Goal: Task Accomplishment & Management: Use online tool/utility

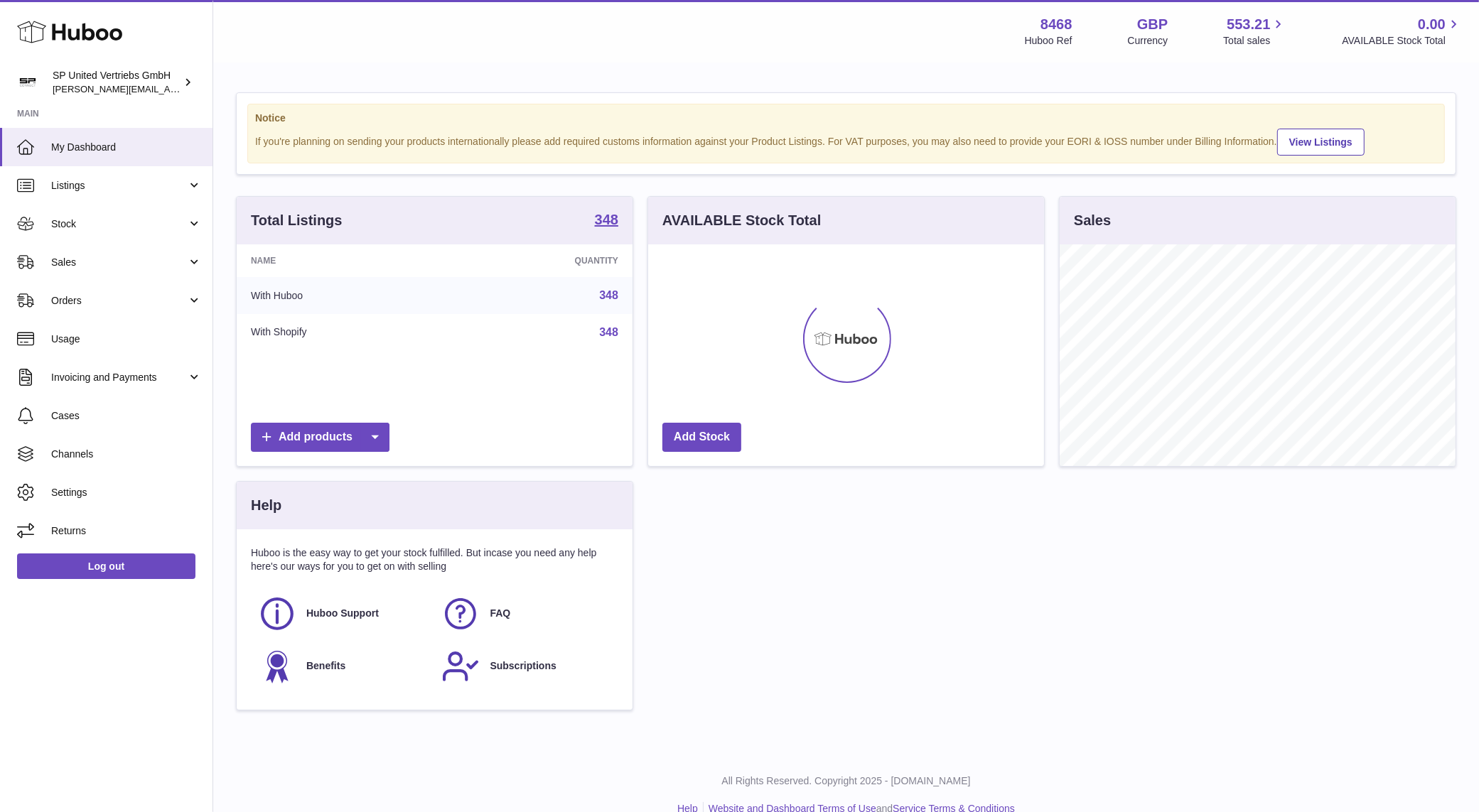
scroll to position [221, 396]
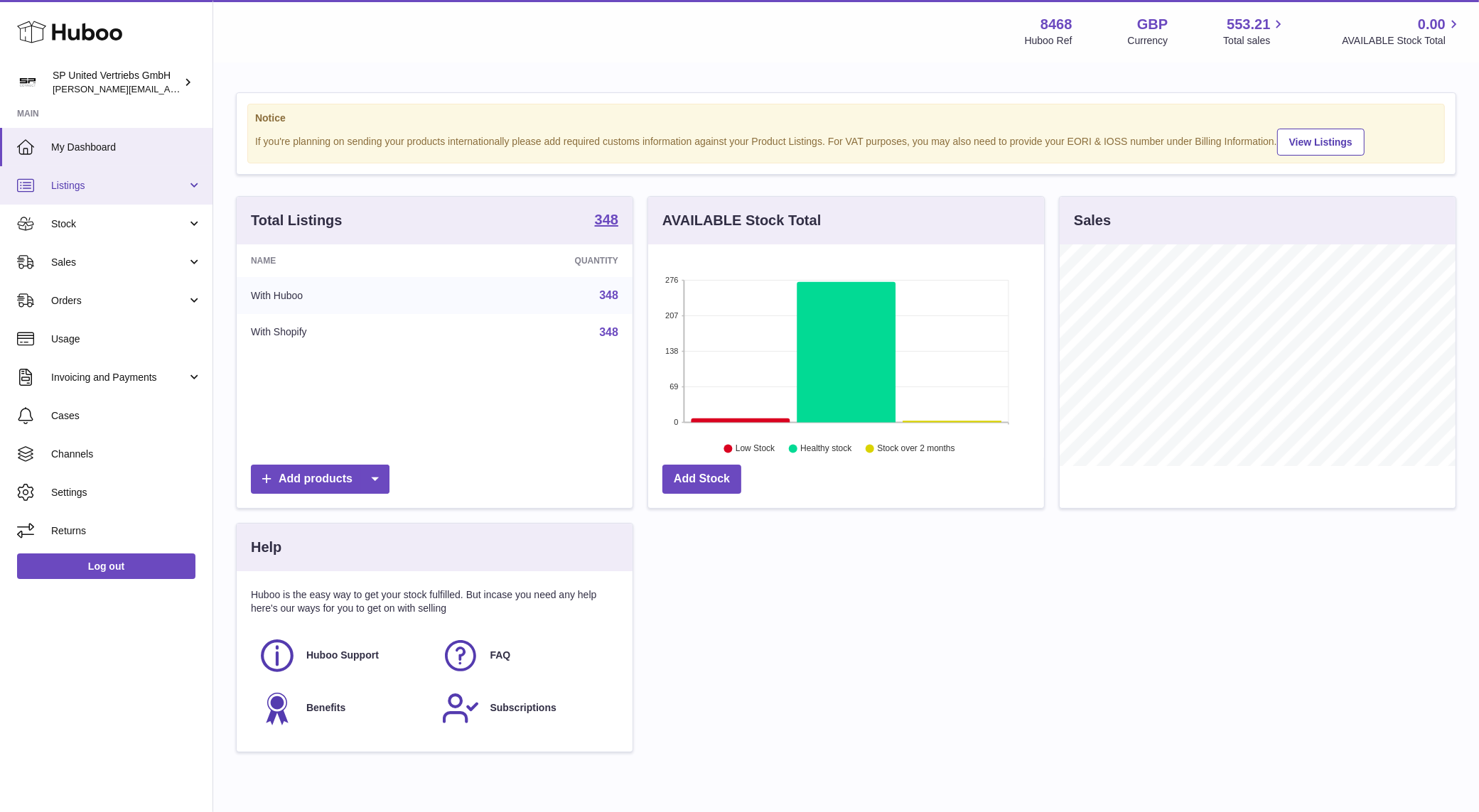
click at [62, 186] on span "Listings" at bounding box center [119, 186] width 136 height 14
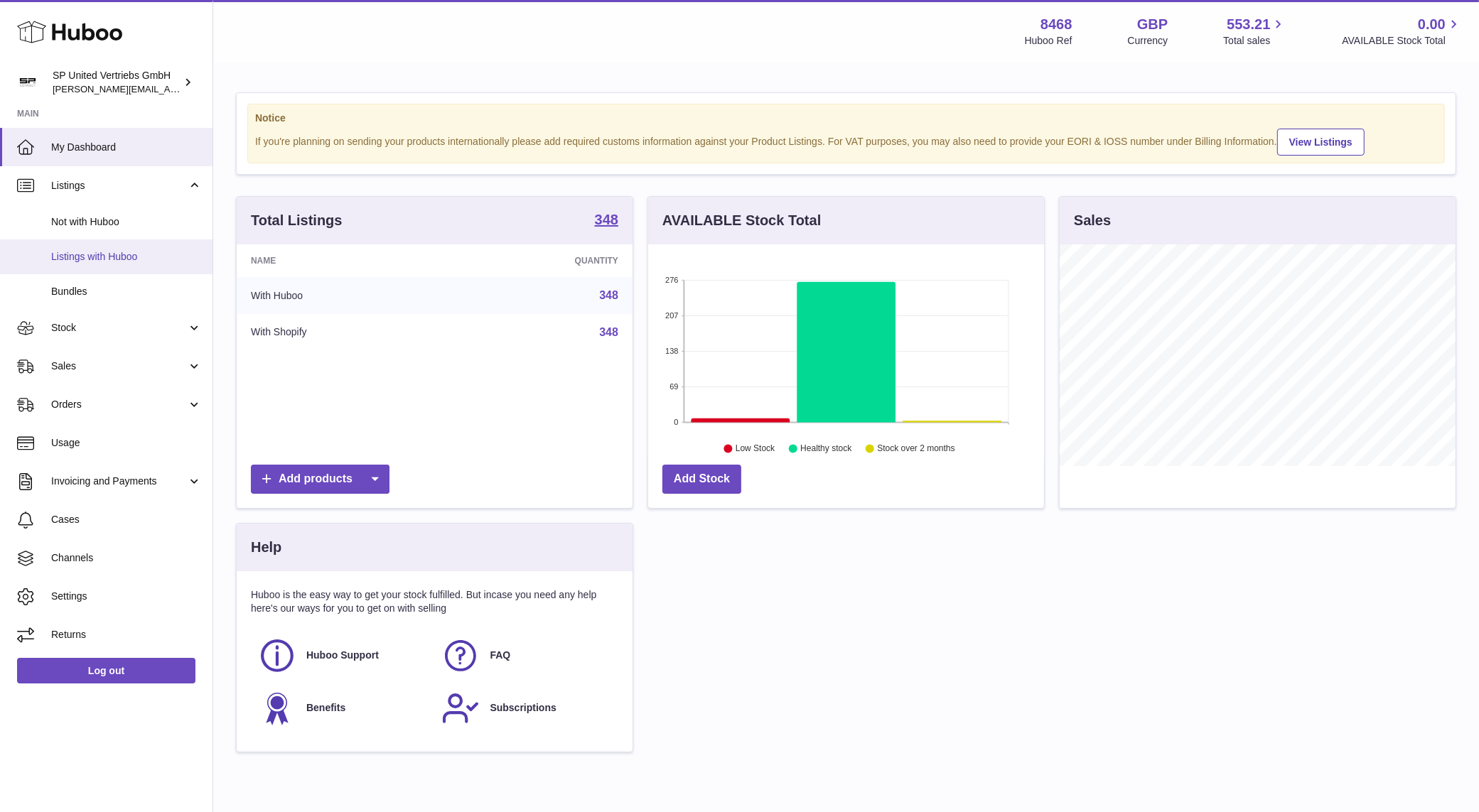
click at [118, 253] on span "Listings with Huboo" at bounding box center [126, 256] width 150 height 14
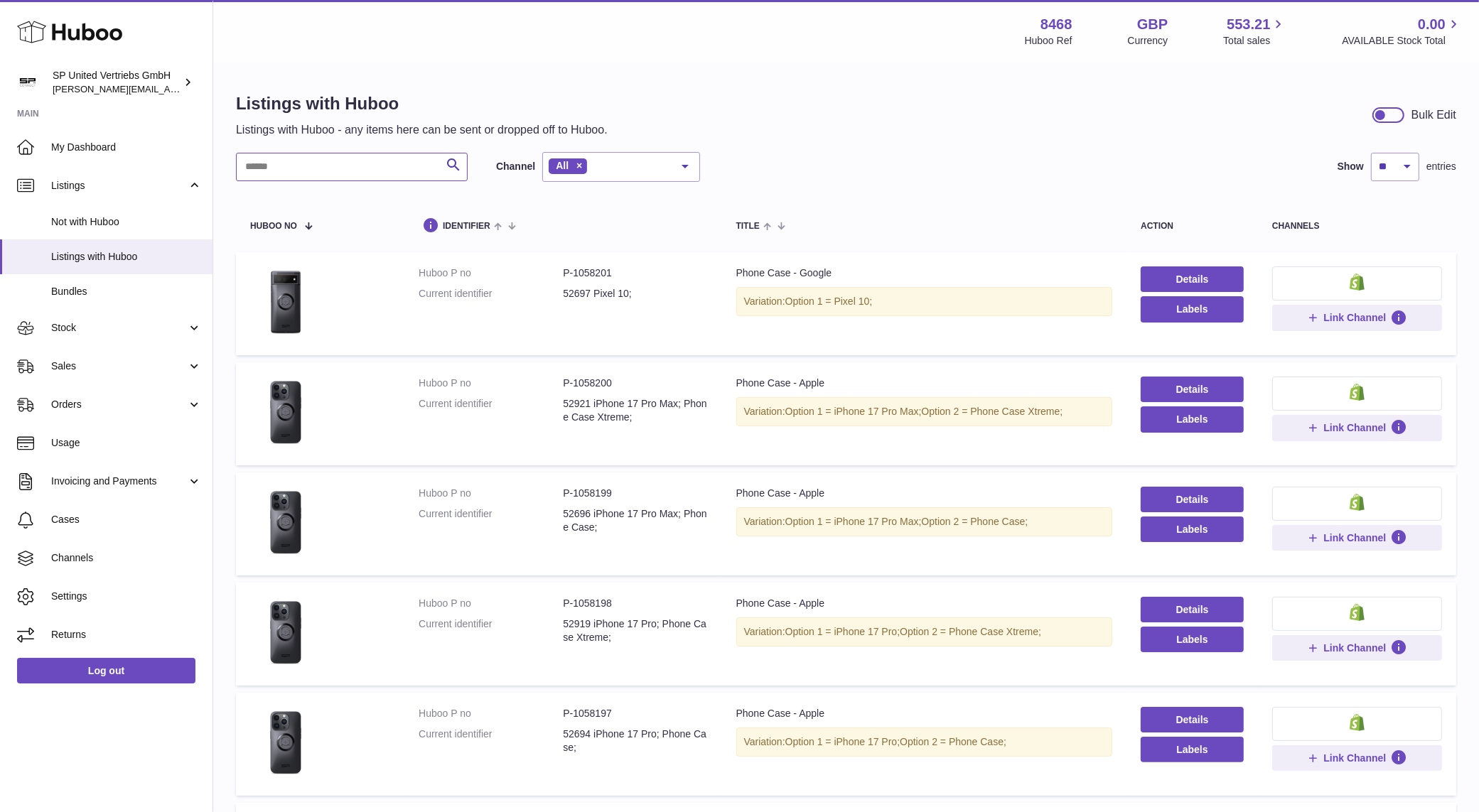
click at [363, 167] on input "text" at bounding box center [352, 167] width 232 height 28
paste input "*****"
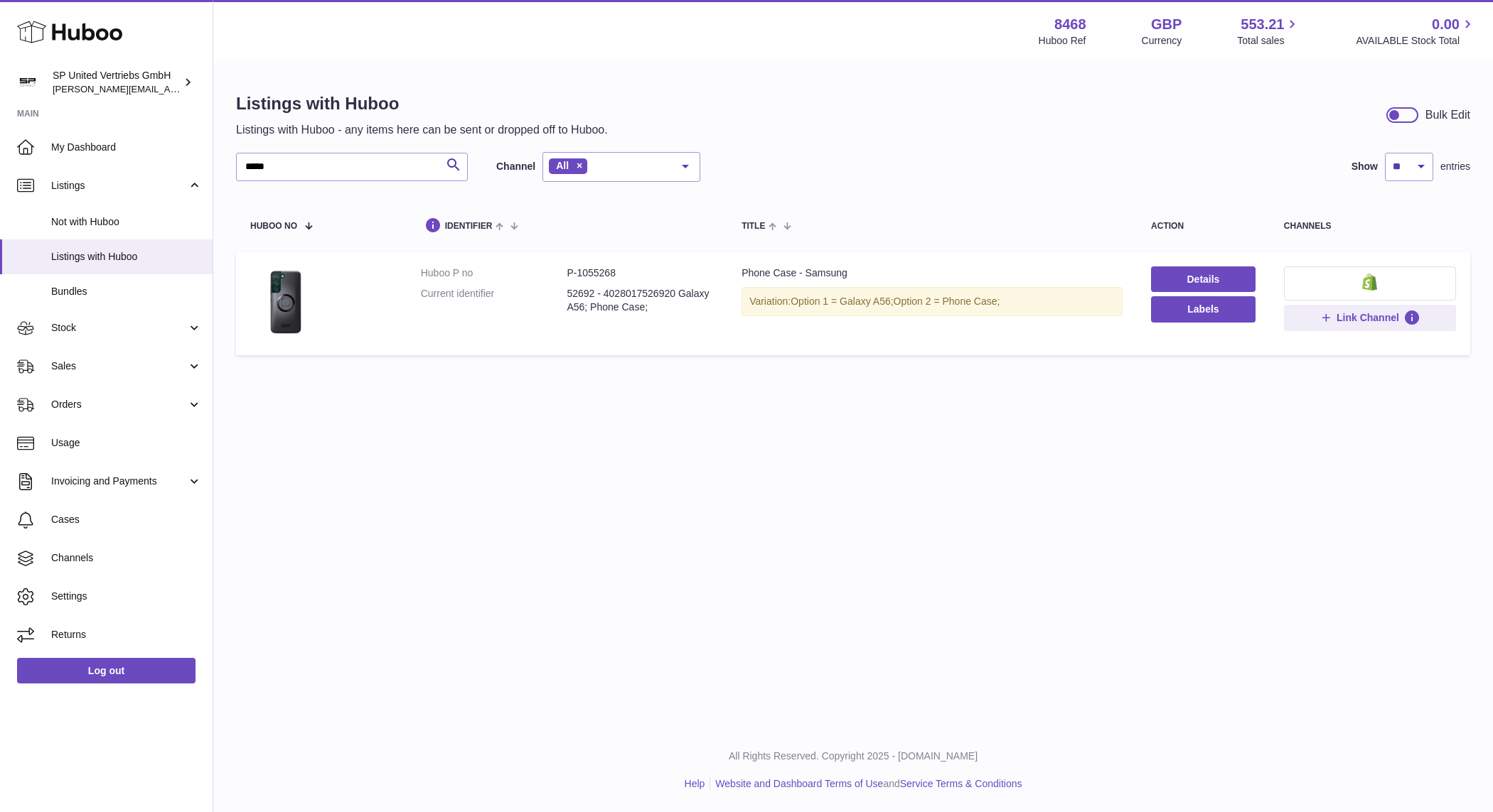
click at [597, 275] on dd "P-1055268" at bounding box center [640, 273] width 147 height 14
copy dd "1055268"
drag, startPoint x: 361, startPoint y: 162, endPoint x: 120, endPoint y: 163, distance: 241.0
click at [122, 162] on div "Huboo SP United Vertriebs GmbH tim@sp-united.com Main My Dashboard Listings Not…" at bounding box center [746, 406] width 1493 height 812
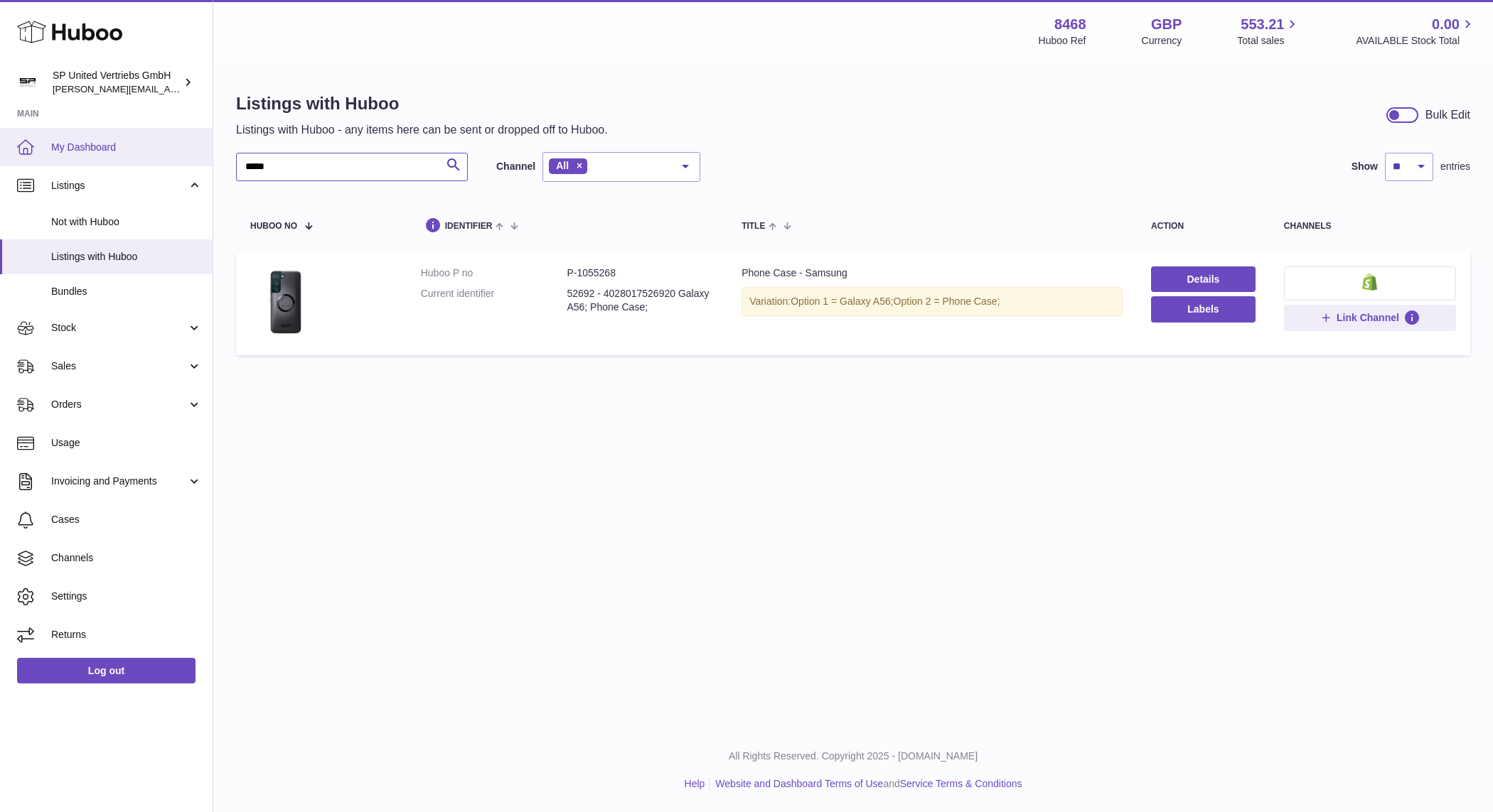
paste input "text"
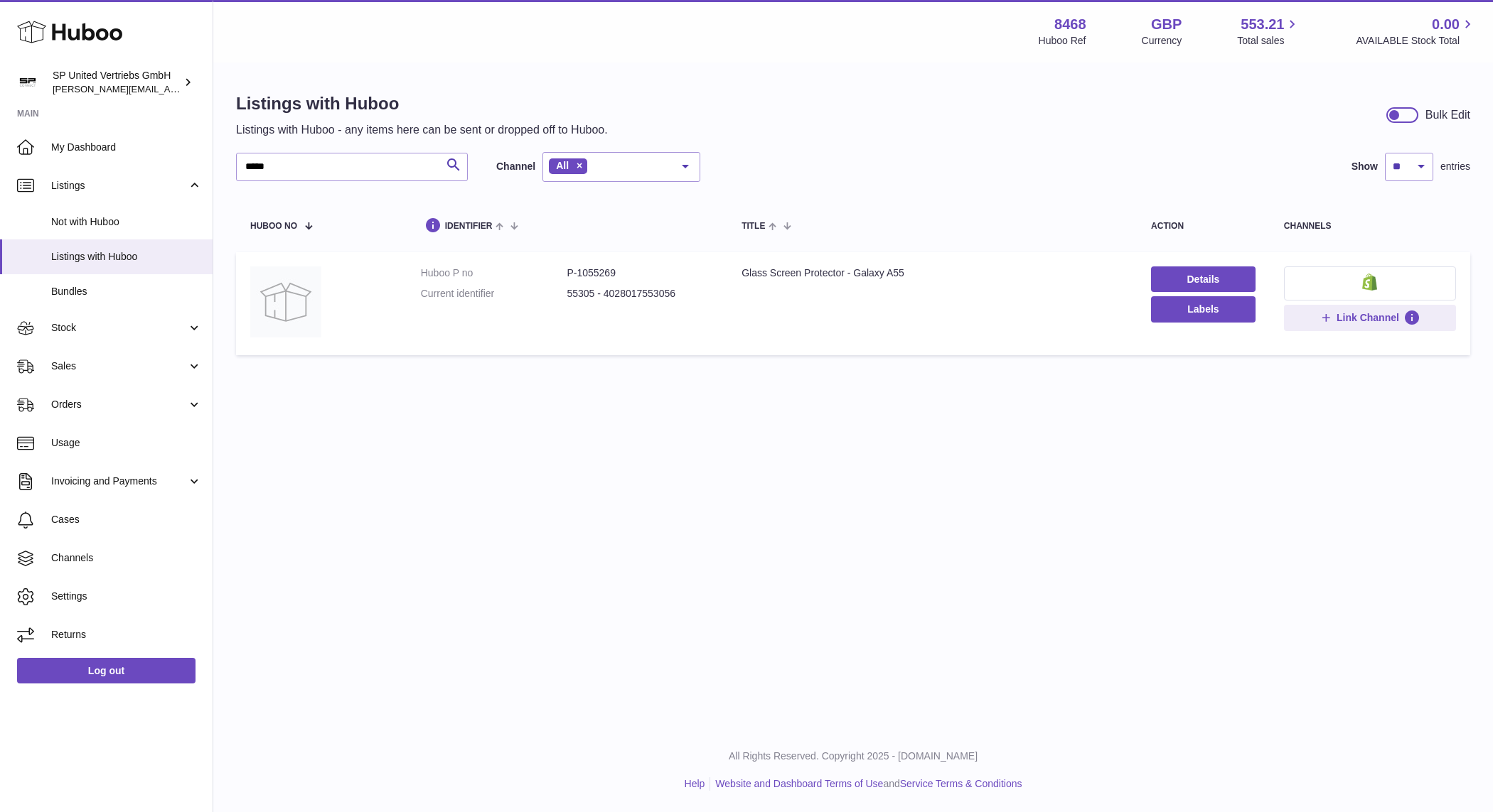
click at [614, 271] on dd "P-1055269" at bounding box center [640, 273] width 147 height 14
click at [606, 270] on dd "P-1055269" at bounding box center [640, 273] width 147 height 14
click at [606, 268] on dd "P-1055269" at bounding box center [640, 273] width 147 height 14
copy dd "1055269"
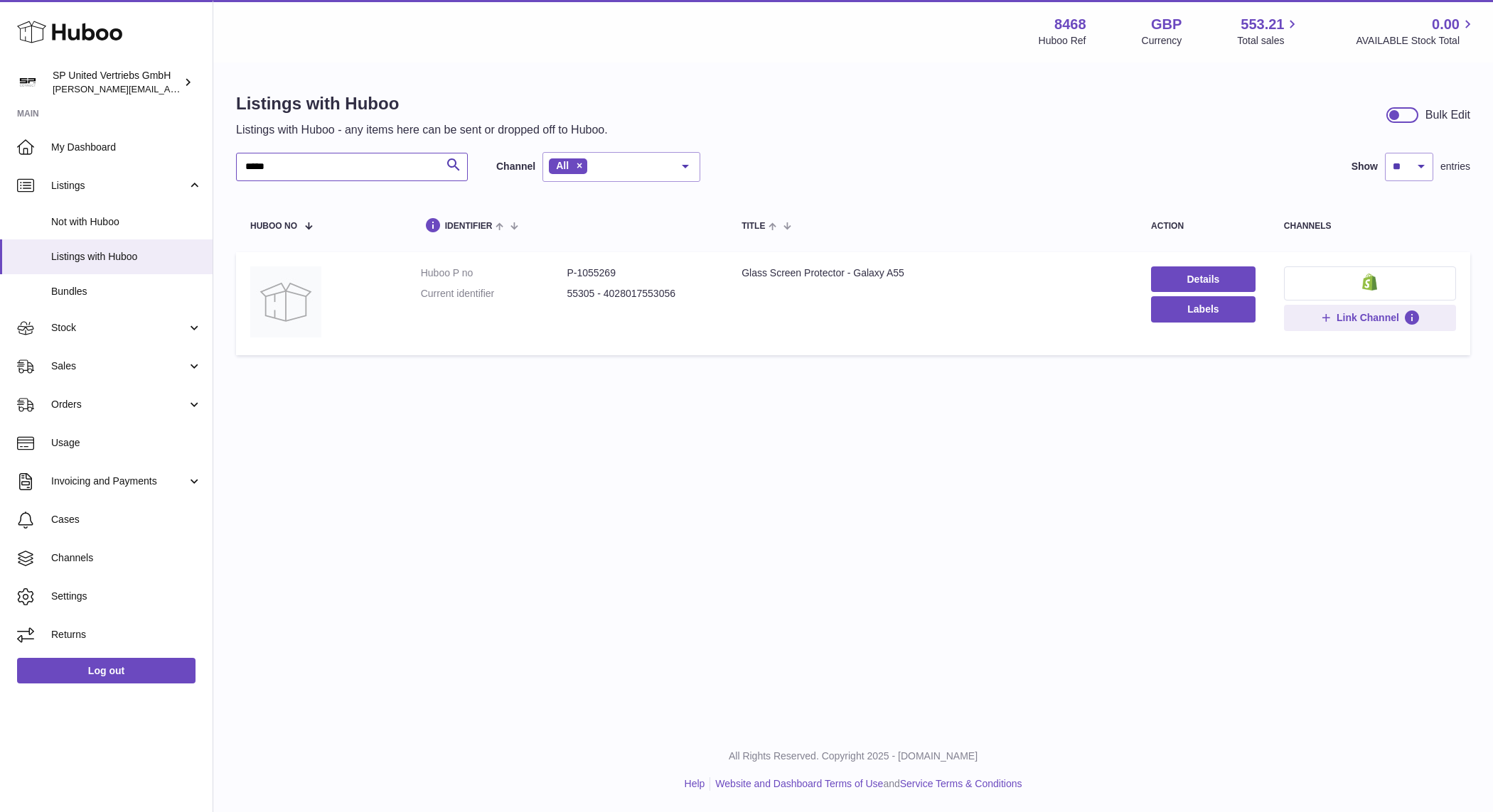
click at [314, 169] on input "*****" at bounding box center [352, 167] width 232 height 28
click at [603, 266] on dd "P-1055270" at bounding box center [640, 273] width 147 height 14
copy dd "1055270"
drag, startPoint x: 288, startPoint y: 169, endPoint x: 190, endPoint y: 155, distance: 99.0
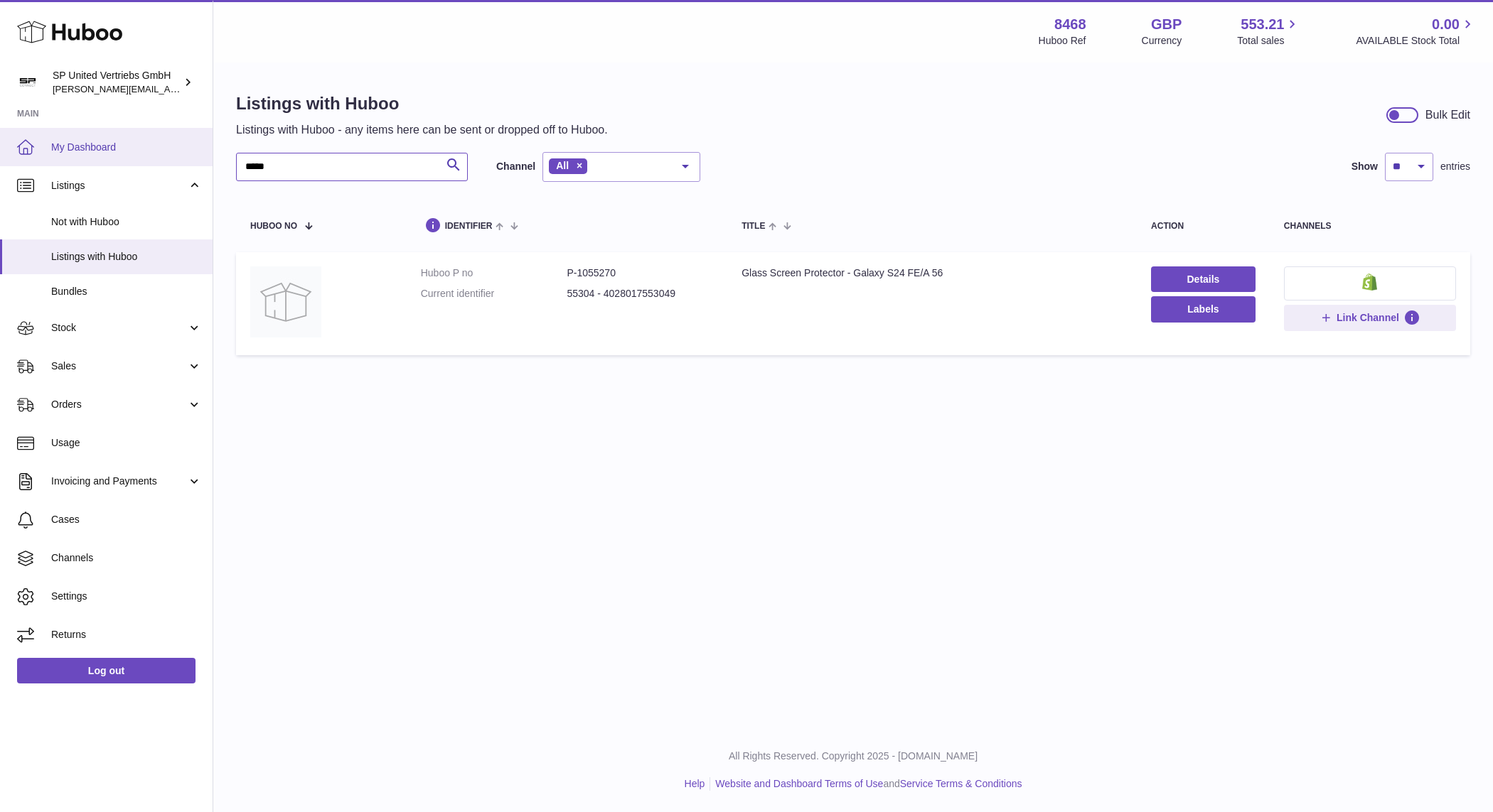
click at [190, 155] on div "Huboo SP United Vertriebs GmbH tim@sp-united.com Main My Dashboard Listings Not…" at bounding box center [746, 406] width 1493 height 812
click at [303, 161] on input "*****" at bounding box center [352, 167] width 232 height 28
click at [316, 169] on input "*****" at bounding box center [352, 167] width 232 height 28
click at [597, 274] on dd "P-1055270" at bounding box center [640, 273] width 147 height 14
click at [598, 274] on dd "P-1055270" at bounding box center [640, 273] width 147 height 14
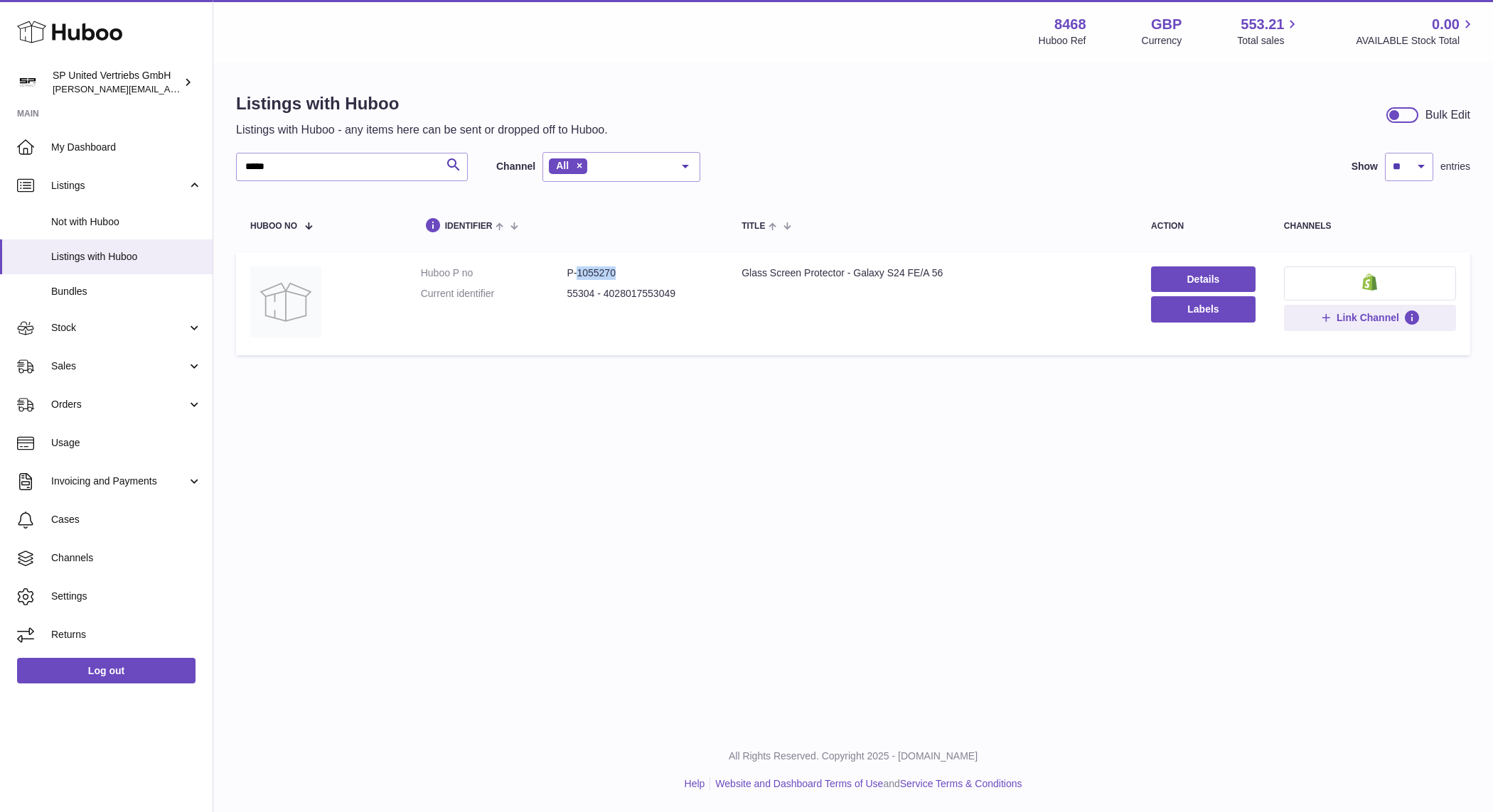
copy dd "1055270"
drag, startPoint x: 327, startPoint y: 174, endPoint x: 165, endPoint y: 150, distance: 163.8
click at [165, 150] on div "Huboo SP United Vertriebs GmbH tim@sp-united.com Main My Dashboard Listings Not…" at bounding box center [746, 406] width 1493 height 812
paste input "text"
click at [609, 267] on dd "P-1055269" at bounding box center [640, 273] width 147 height 14
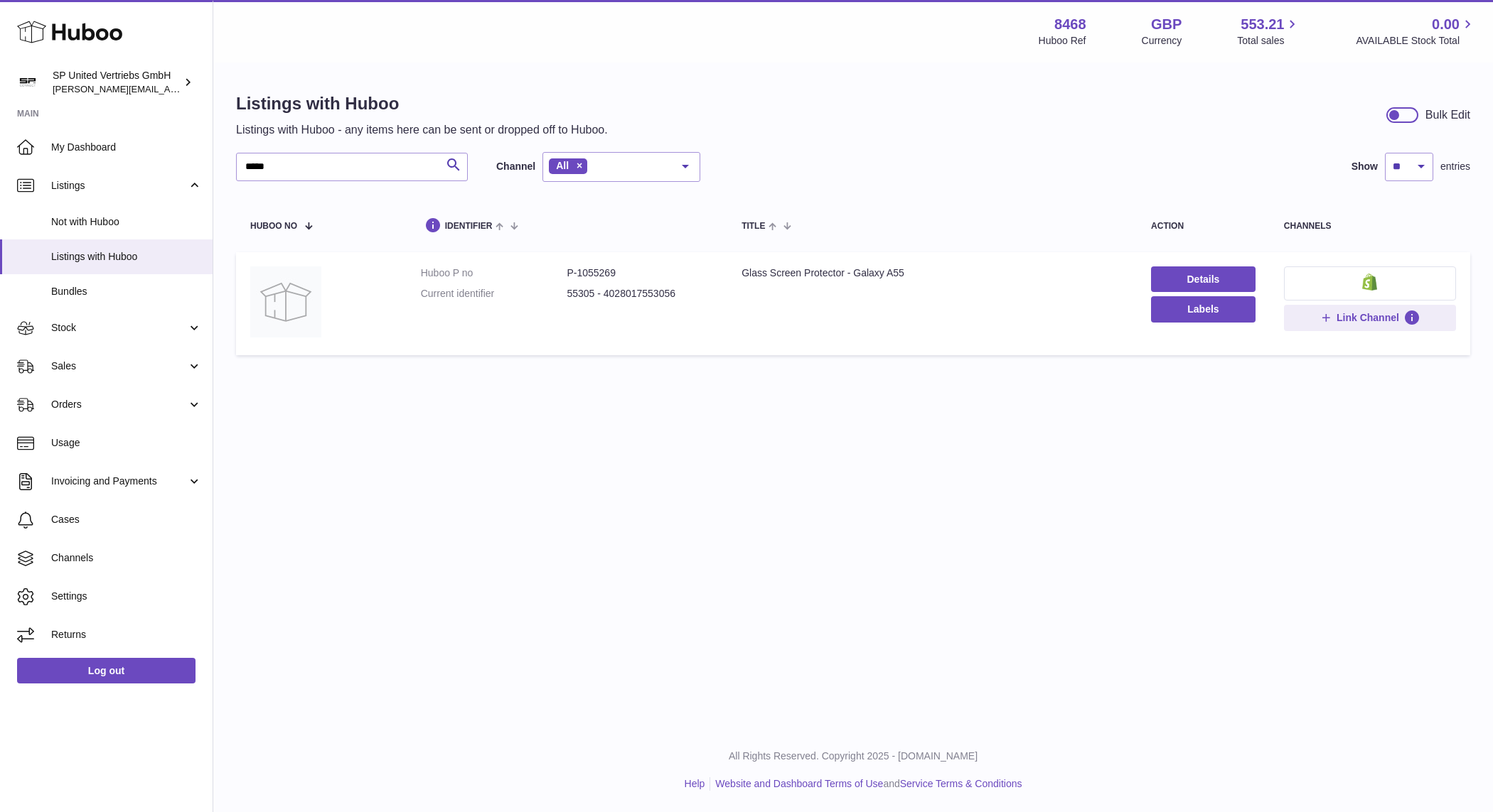
click at [605, 272] on dd "P-1055269" at bounding box center [640, 273] width 147 height 14
copy dd "1055269"
drag, startPoint x: 342, startPoint y: 171, endPoint x: 170, endPoint y: 165, distance: 172.1
click at [170, 165] on div "Huboo SP United Vertriebs GmbH tim@sp-united.com Main My Dashboard Listings Not…" at bounding box center [746, 406] width 1493 height 812
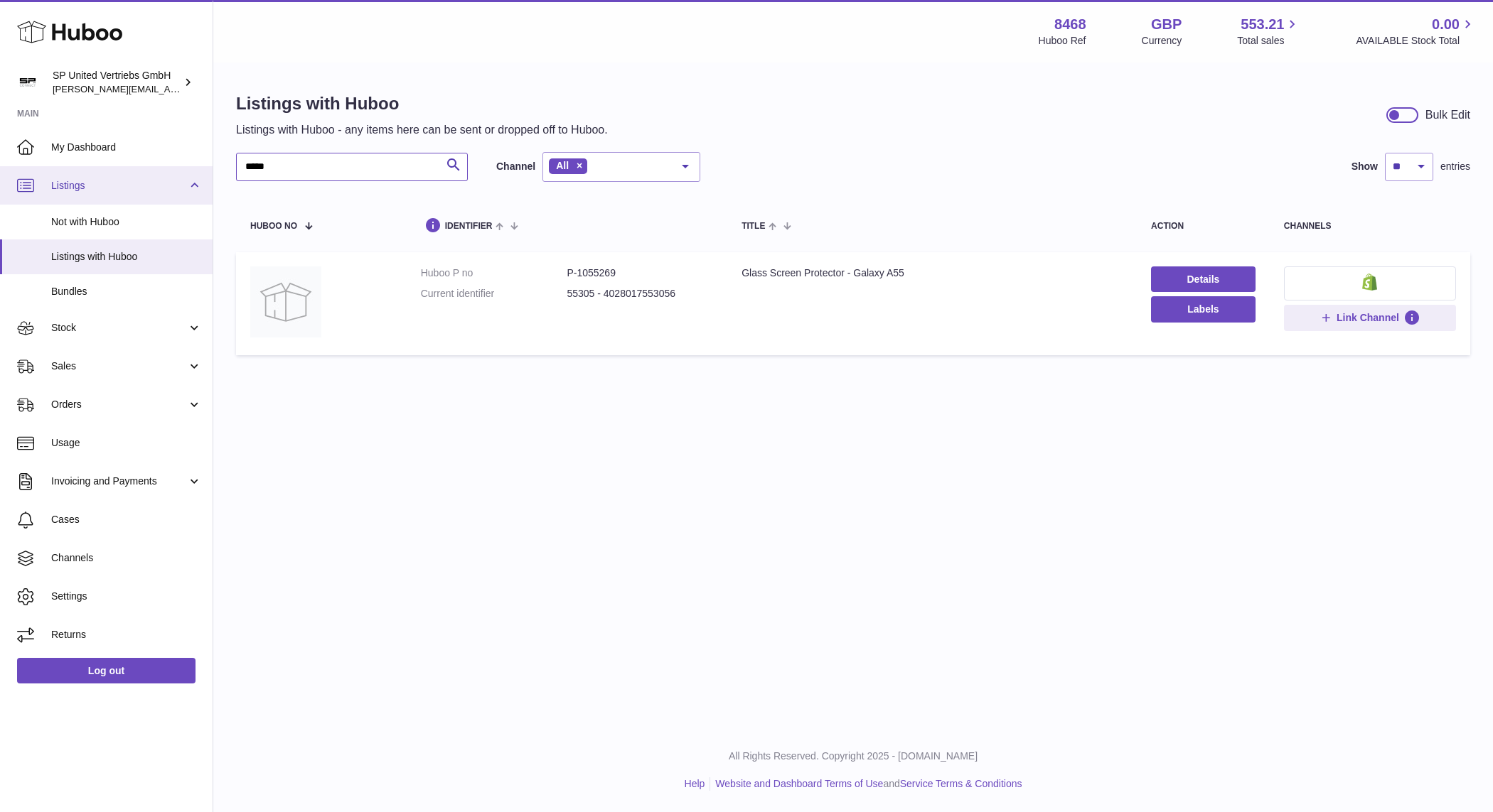
paste input "text"
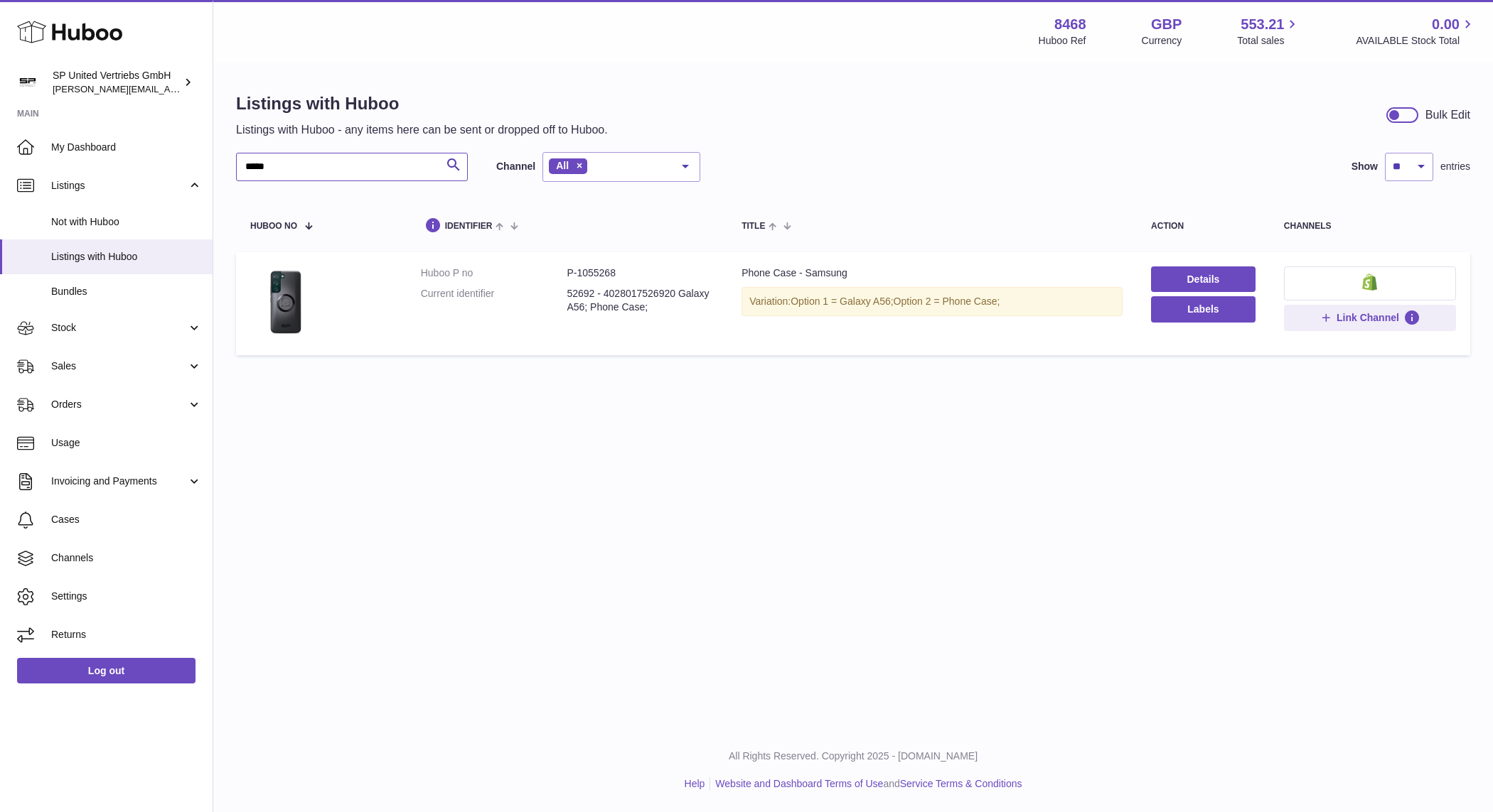
type input "*****"
click at [616, 275] on dd "P-1055268" at bounding box center [640, 273] width 147 height 14
click at [609, 275] on dd "P-1055268" at bounding box center [640, 273] width 147 height 14
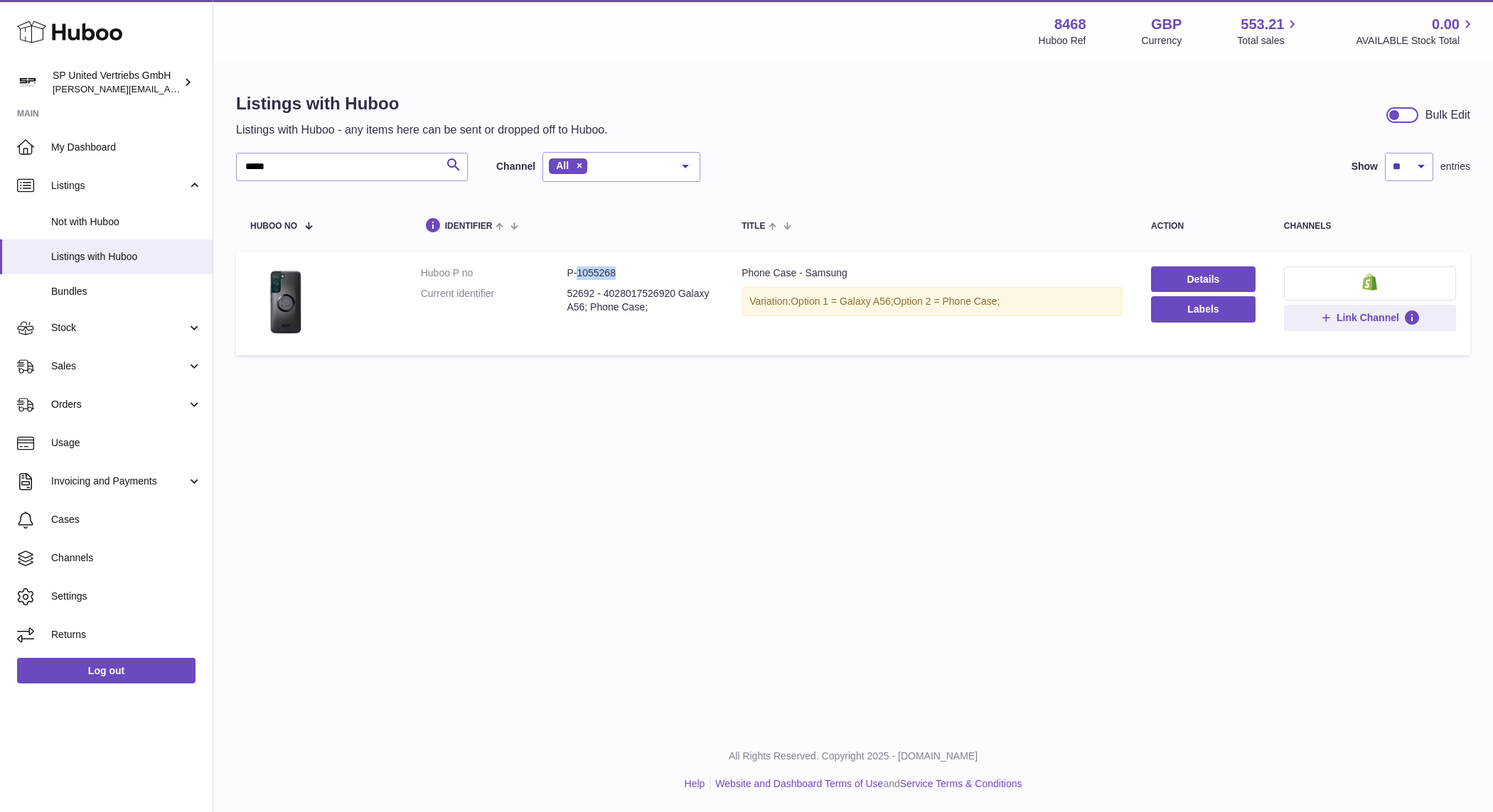
copy dd "1055268"
